Goal: Information Seeking & Learning: Learn about a topic

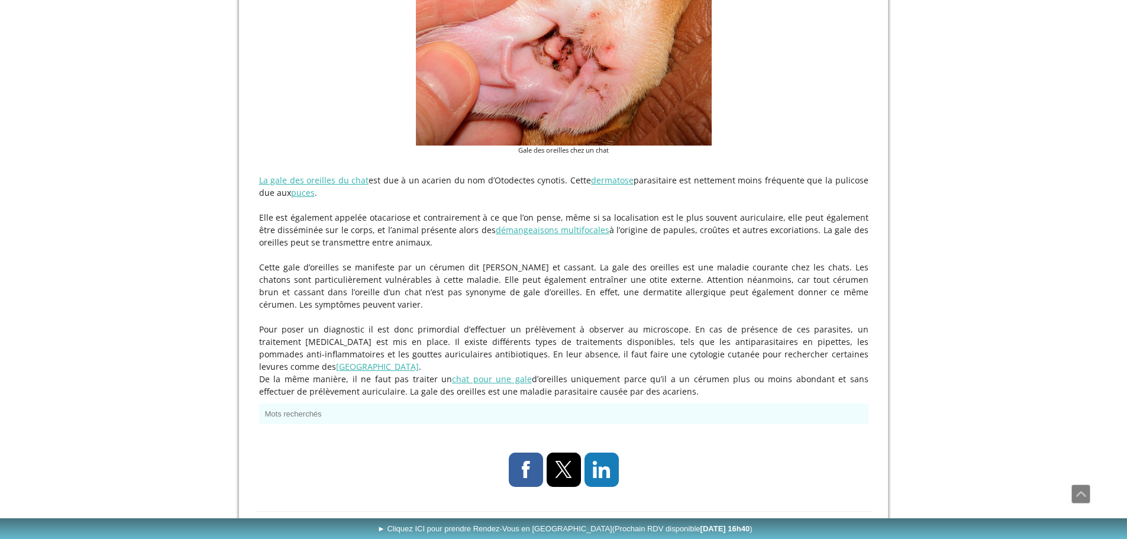
scroll to position [355, 0]
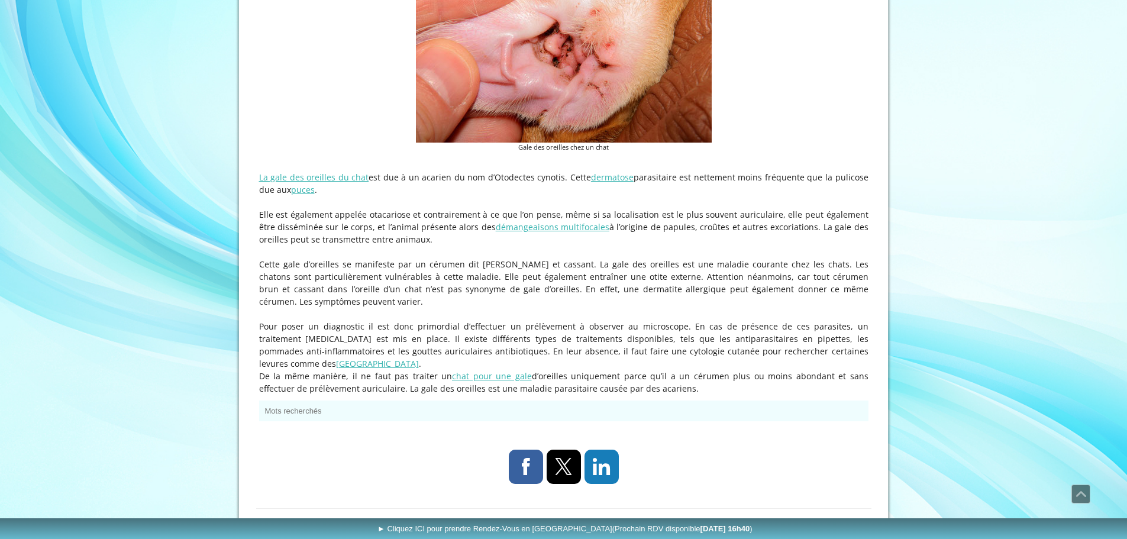
drag, startPoint x: 371, startPoint y: 379, endPoint x: 716, endPoint y: 381, distance: 345.0
click at [716, 381] on p "De la même manière, il ne faut pas traiter un chat pour une gale d’oreilles uni…" at bounding box center [564, 382] width 610 height 25
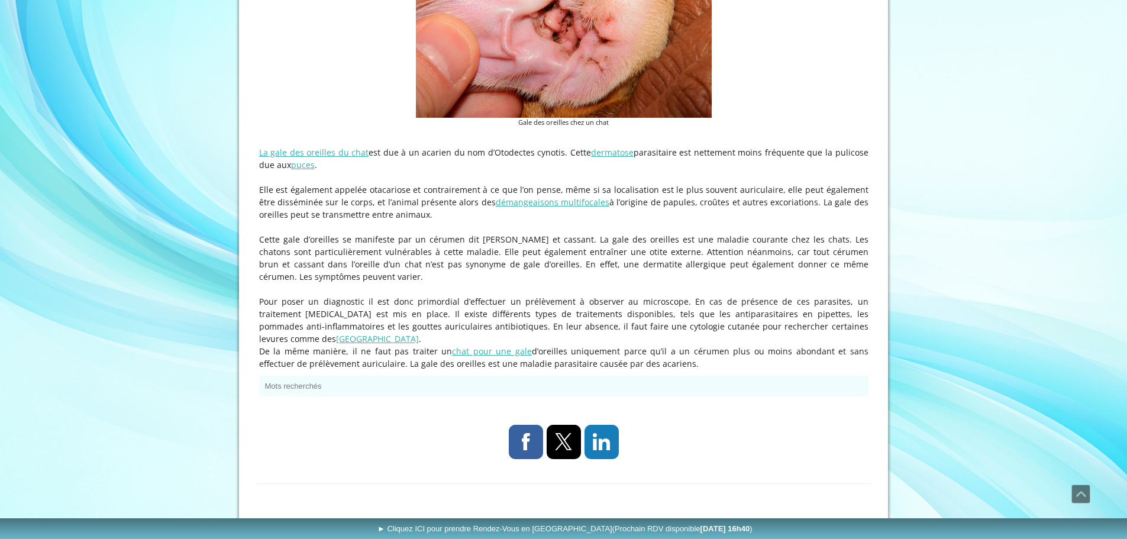
scroll to position [394, 0]
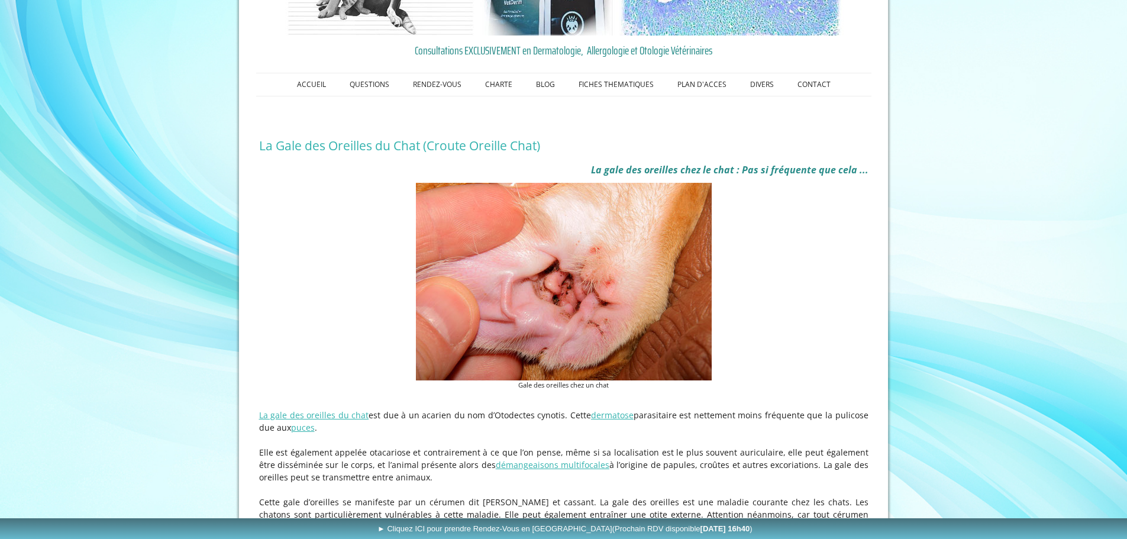
scroll to position [118, 0]
click at [606, 279] on img at bounding box center [564, 281] width 296 height 198
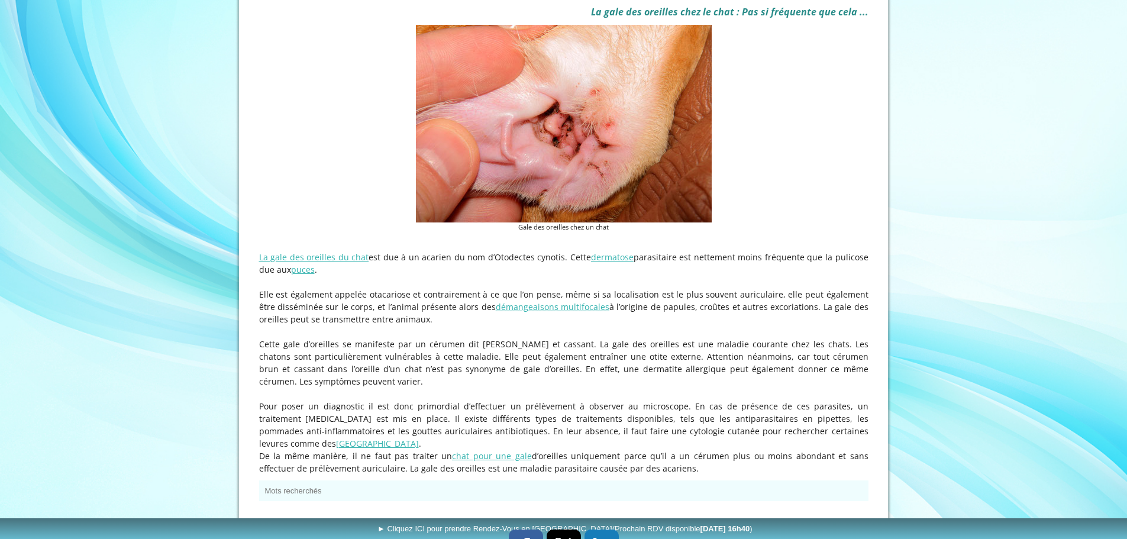
scroll to position [296, 0]
